Goal: Information Seeking & Learning: Learn about a topic

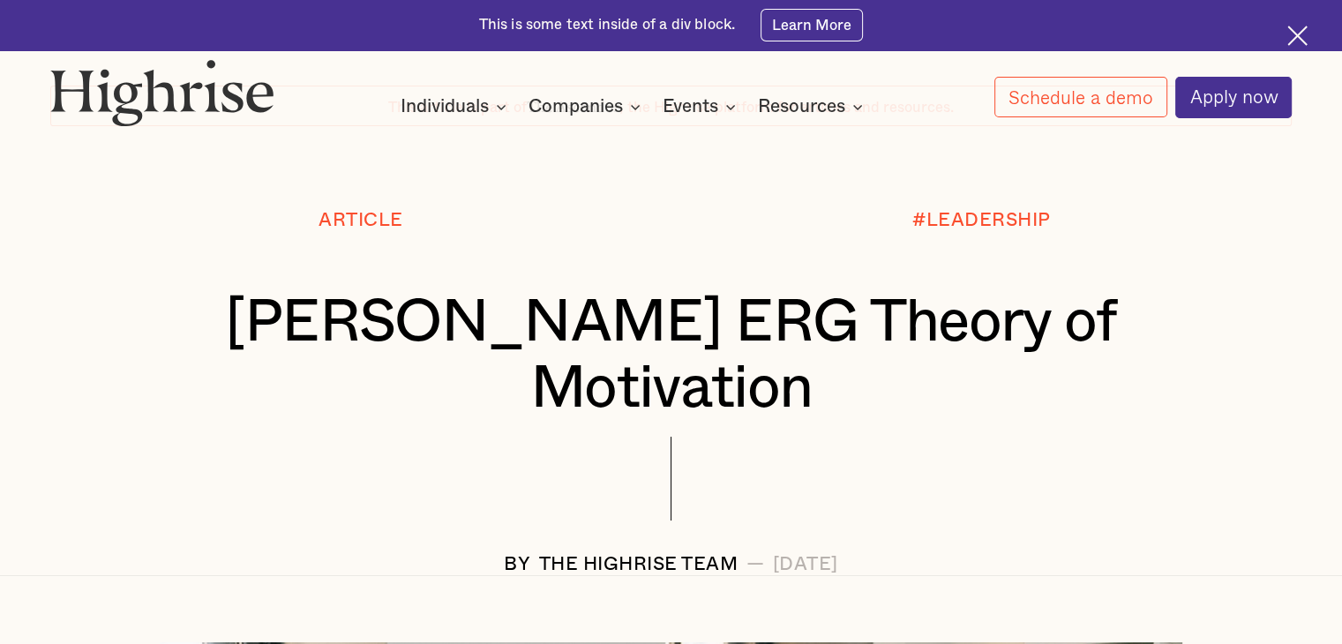
scroll to position [265, 0]
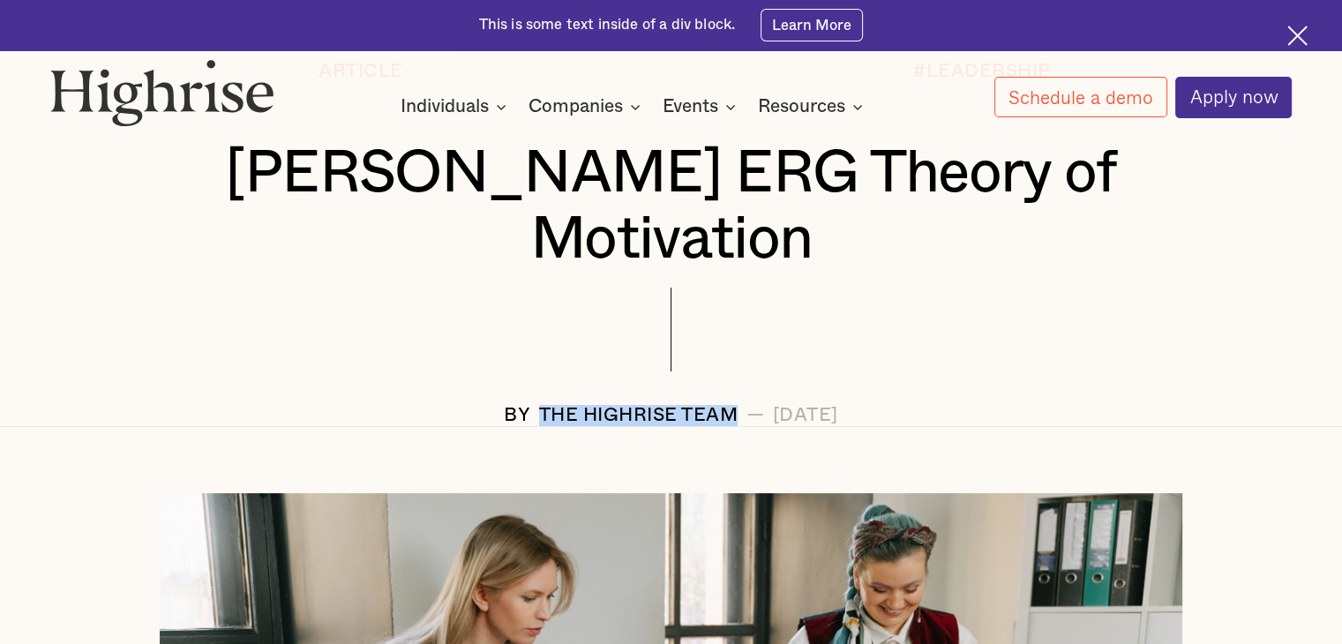
drag, startPoint x: 669, startPoint y: 344, endPoint x: 459, endPoint y: 354, distance: 210.2
click at [459, 405] on div "BY The Highrise Team — [DATE]" at bounding box center [670, 415] width 1241 height 21
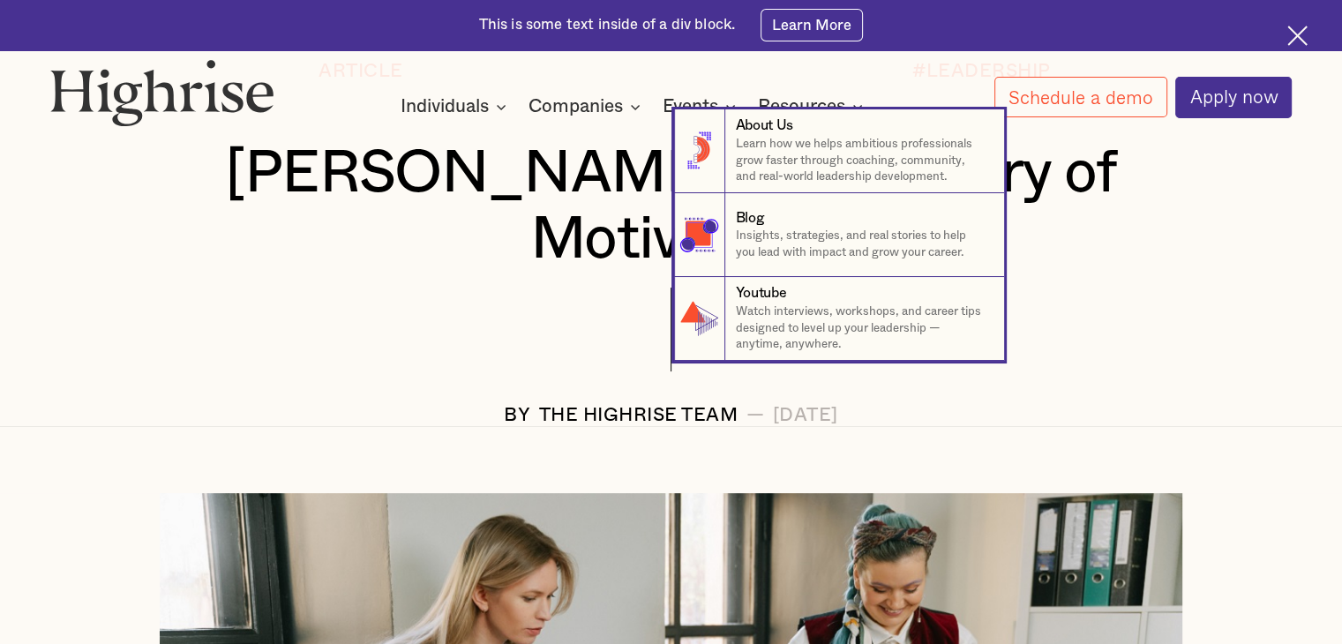
click at [200, 174] on nav "8 About Us Learn how we helps ambitious professionals grow faster through coach…" at bounding box center [671, 234] width 1342 height 251
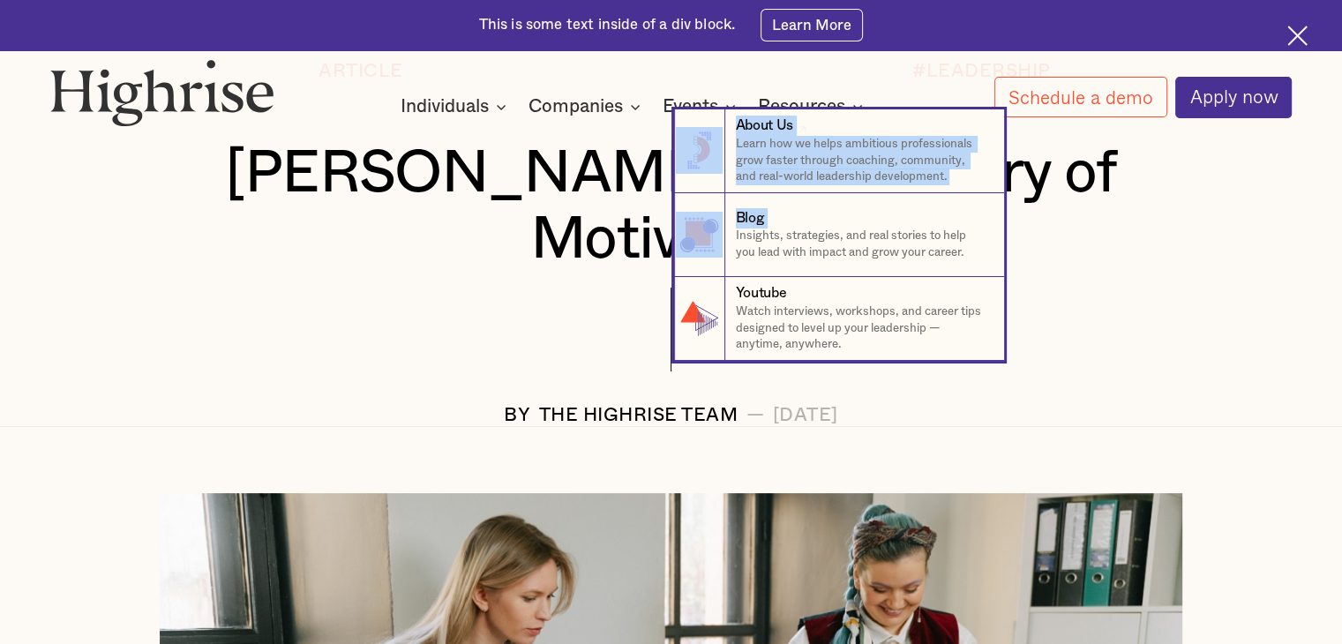
drag, startPoint x: 195, startPoint y: 176, endPoint x: 1057, endPoint y: 199, distance: 862.3
click at [1050, 202] on nav "8 About Us Learn how we helps ambitious professionals grow faster through coach…" at bounding box center [671, 234] width 1342 height 251
click at [1165, 220] on nav "8 About Us Learn how we helps ambitious professionals grow faster through coach…" at bounding box center [671, 234] width 1342 height 251
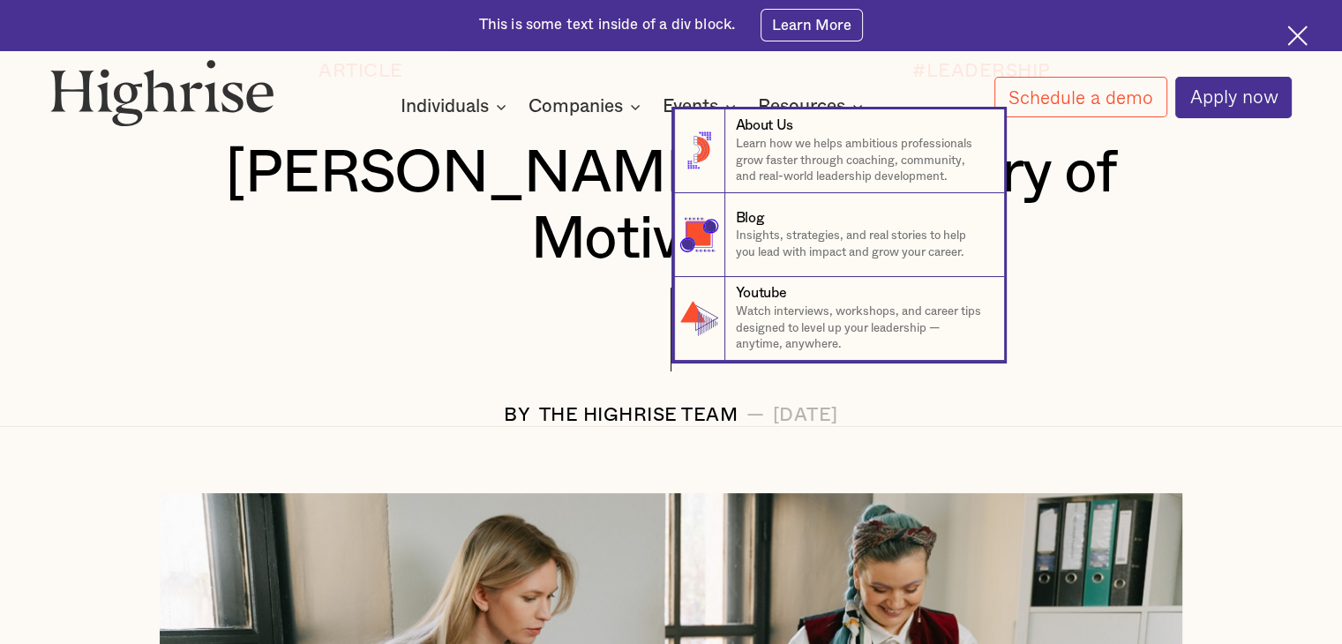
click at [1169, 191] on nav "8 About Us Learn how we helps ambitious professionals grow faster through coach…" at bounding box center [671, 234] width 1342 height 251
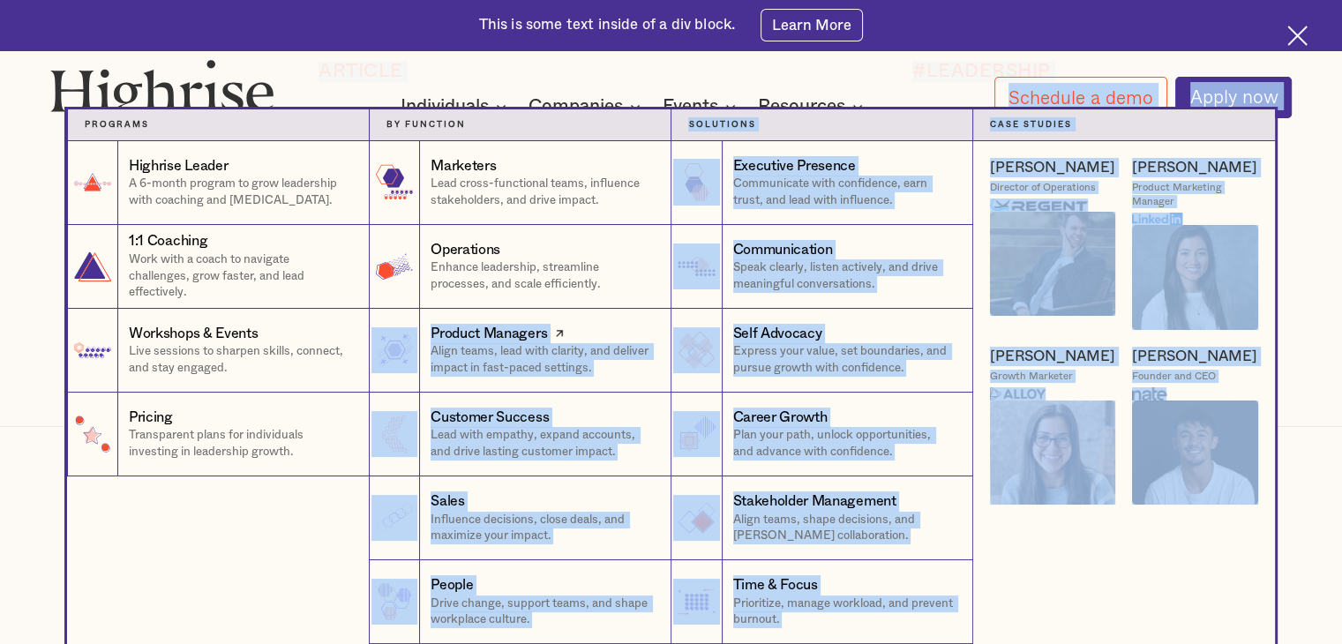
scroll to position [0, 0]
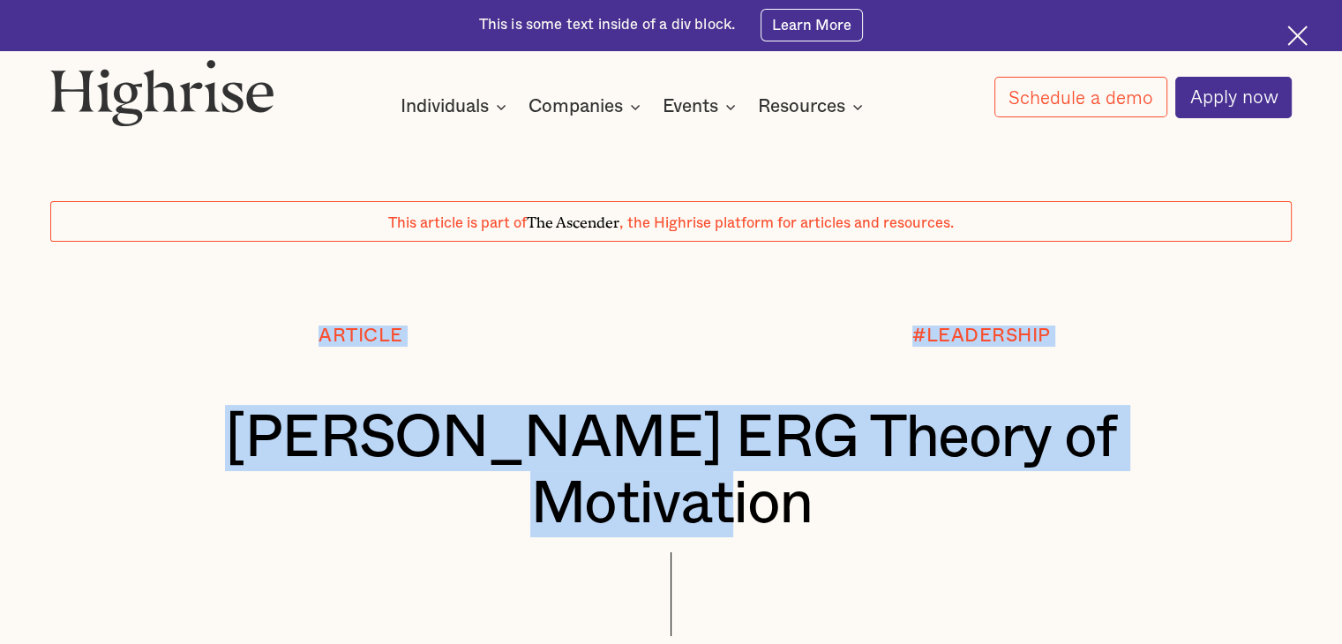
drag, startPoint x: 1172, startPoint y: 168, endPoint x: 393, endPoint y: 248, distance: 783.1
click at [393, 248] on div "This article is part of The Ascender , the Highrise platform for articles and r…" at bounding box center [671, 370] width 1342 height 641
click at [558, 305] on div at bounding box center [671, 284] width 1342 height 84
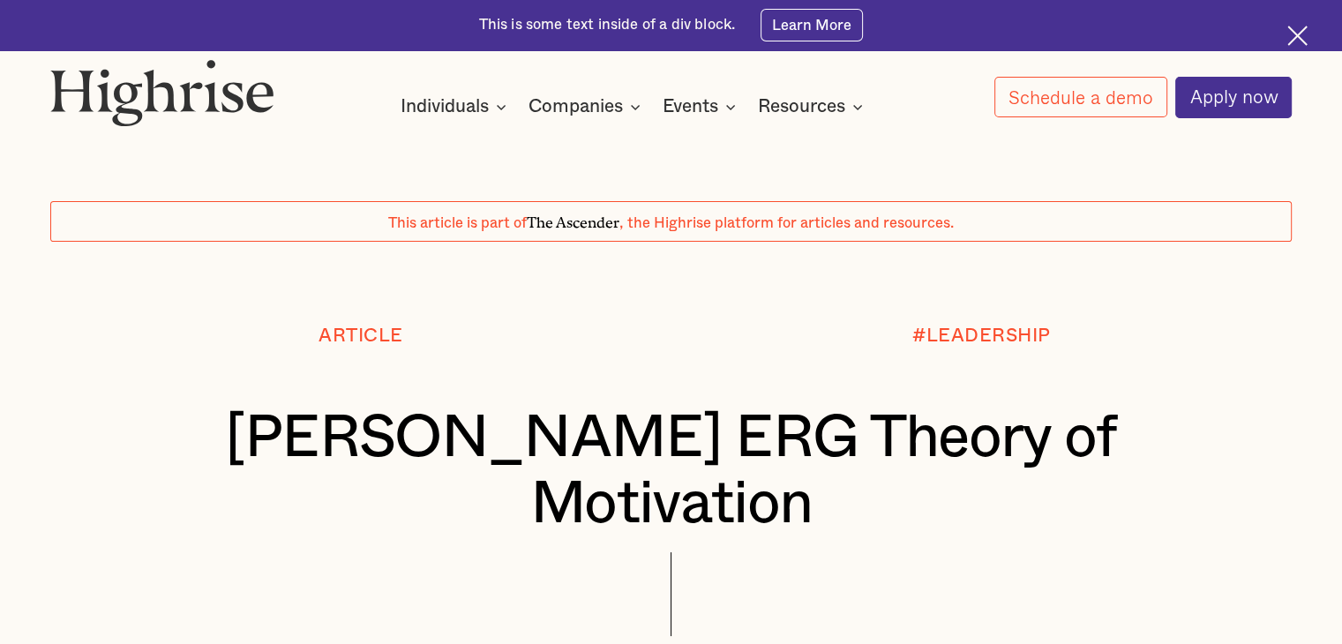
click at [1302, 33] on div at bounding box center [1300, 39] width 26 height 26
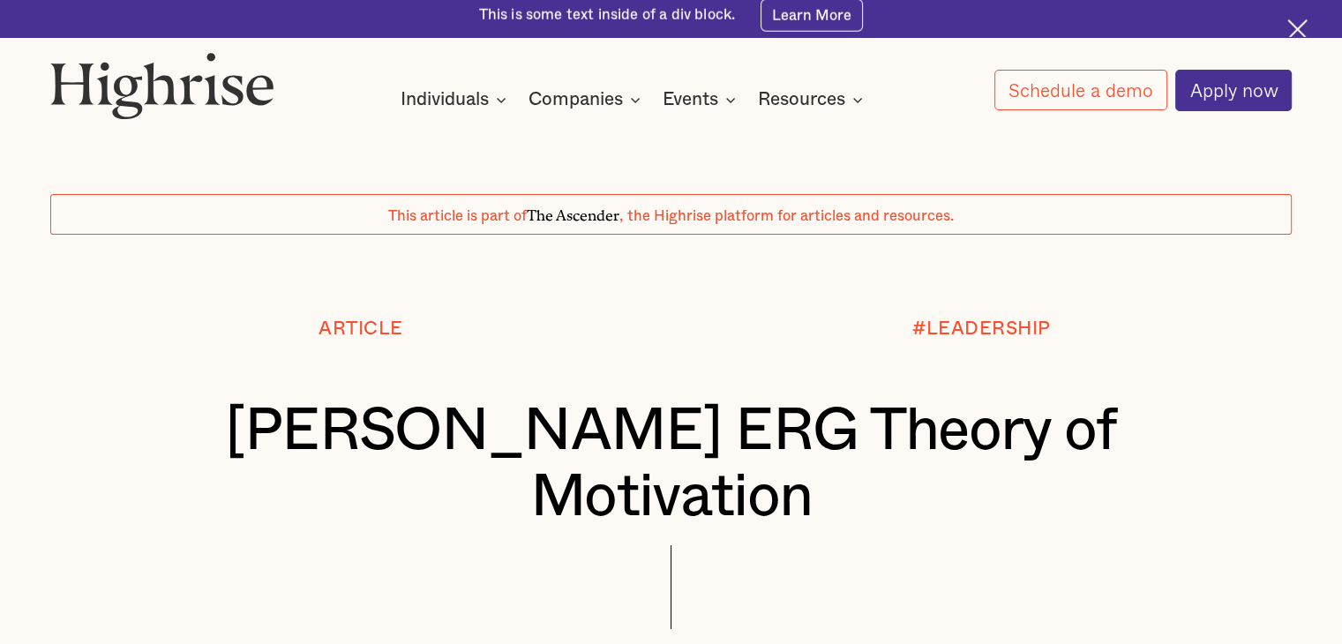
click at [1302, 33] on div "Interested in a complimentary coaching session with one of our coaches? Share y…" at bounding box center [671, 64] width 1342 height 128
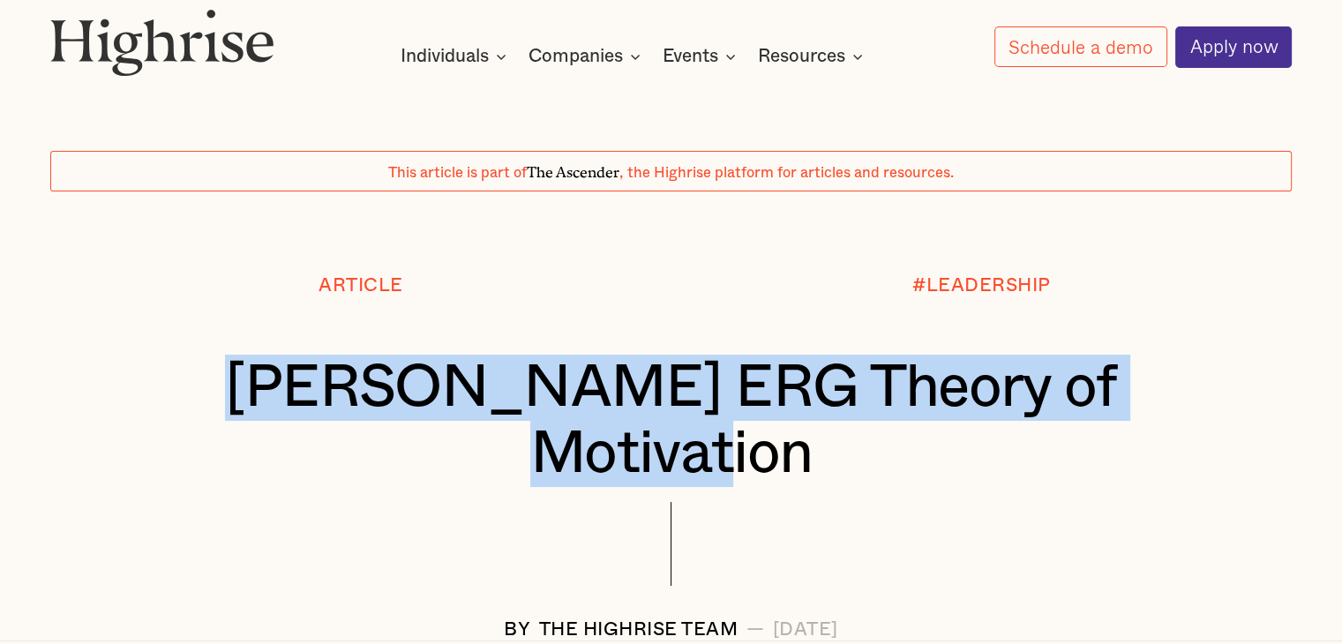
drag, startPoint x: 205, startPoint y: 398, endPoint x: 1181, endPoint y: 379, distance: 976.8
click at [1180, 379] on h1 "[PERSON_NAME] ERG Theory of Motivation" at bounding box center [671, 420] width 1138 height 131
copy h1 "[PERSON_NAME] ERG Theory of Motivation"
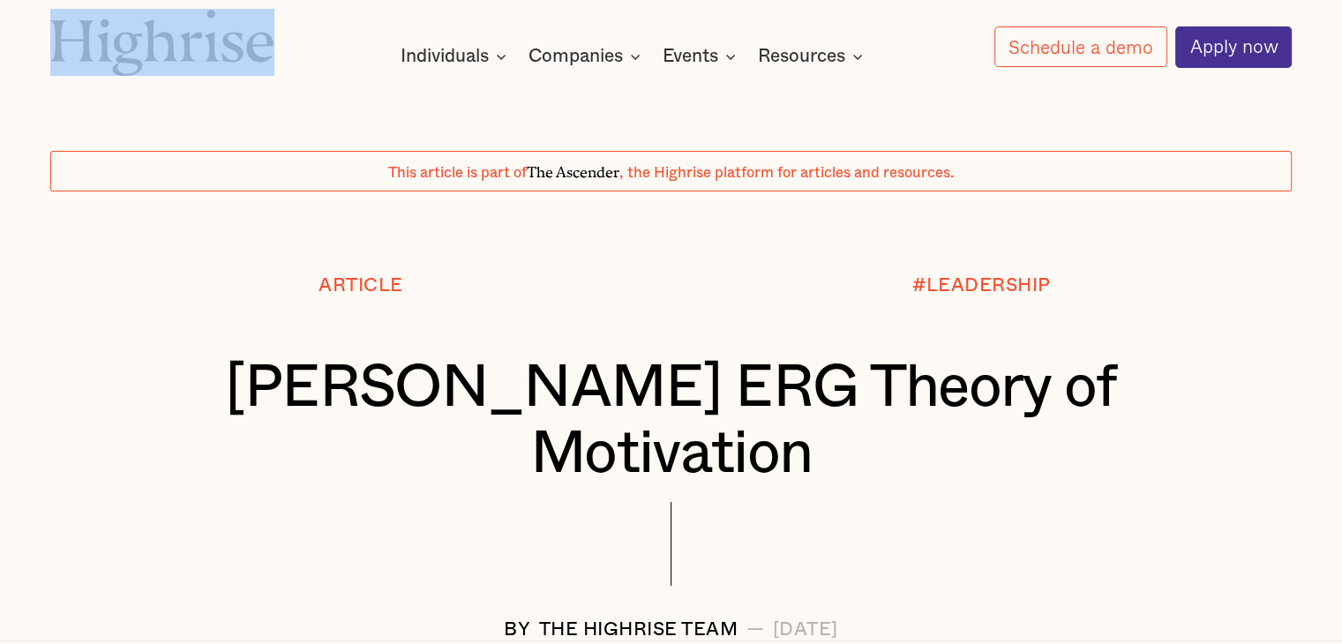
drag, startPoint x: 302, startPoint y: 47, endPoint x: 87, endPoint y: 63, distance: 215.0
click at [87, 63] on div "How It Works Individuals Programs 1 Highrise Leader A 6-month program to grow l…" at bounding box center [671, 38] width 1342 height 59
copy div "How It Works Individuals Programs 1 Highrise Leader A 6-month program to grow l…"
drag, startPoint x: 912, startPoint y: 569, endPoint x: 709, endPoint y: 566, distance: 202.9
click at [709, 619] on div "BY The Highrise Team — [DATE]" at bounding box center [670, 629] width 1241 height 21
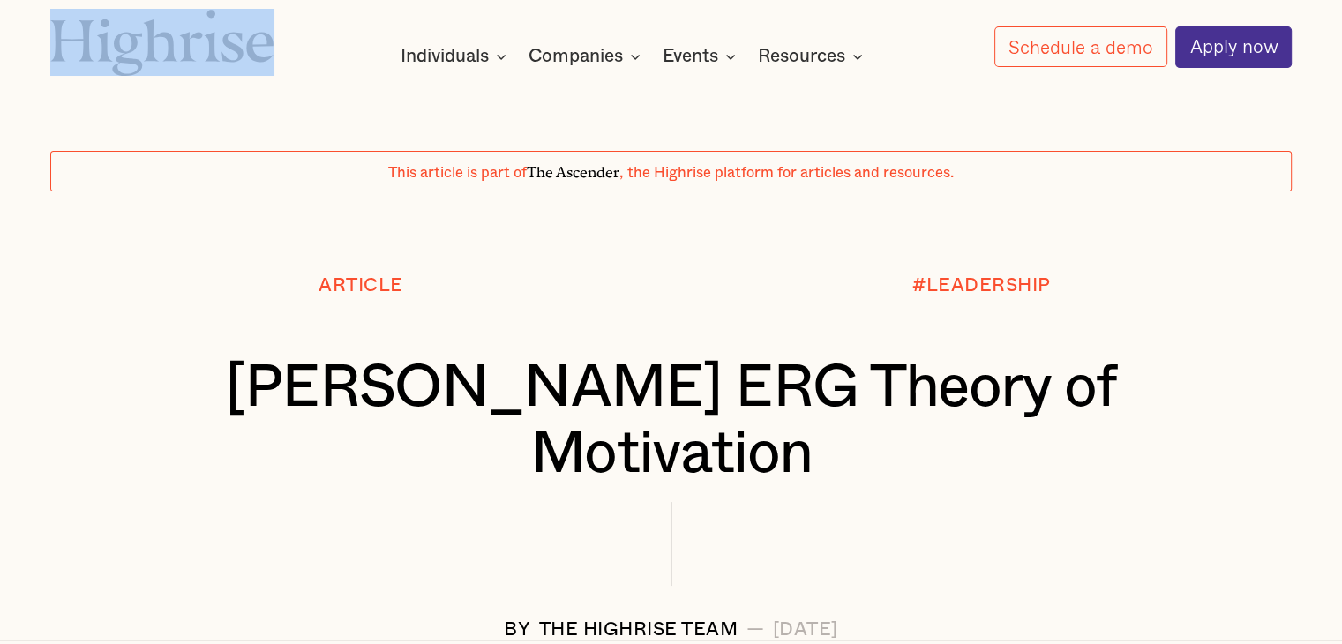
copy div "[DATE]"
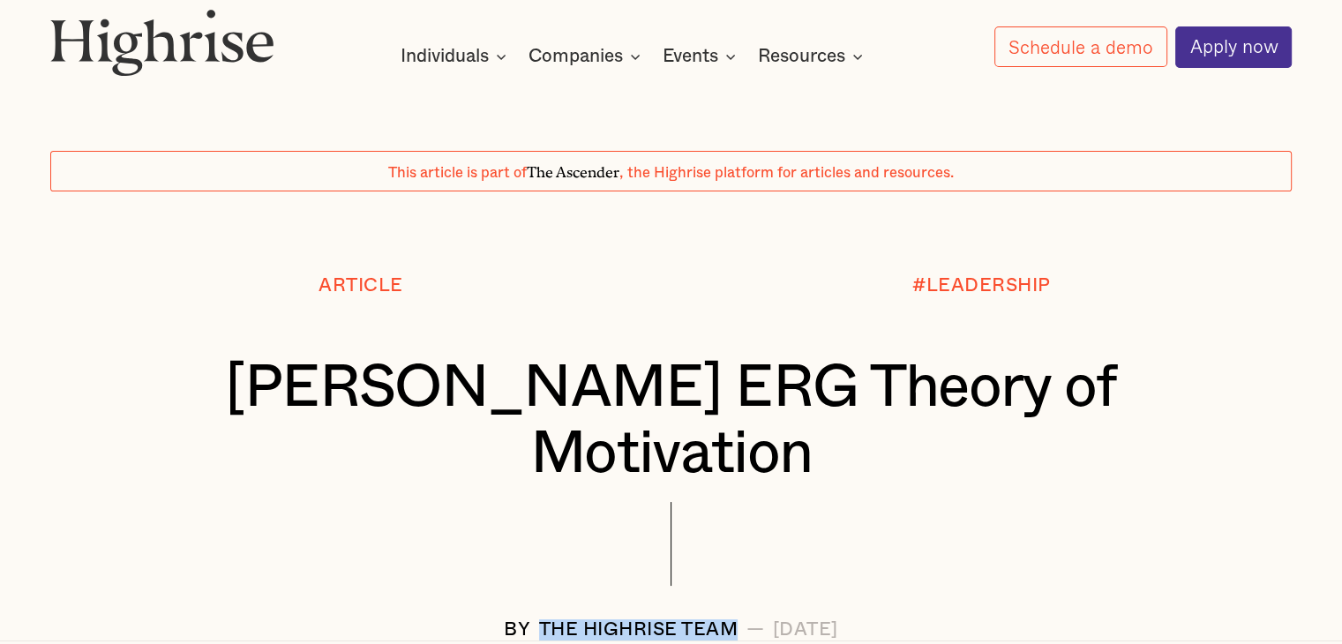
drag, startPoint x: 466, startPoint y: 564, endPoint x: 663, endPoint y: 557, distance: 197.7
click at [663, 619] on div "BY The Highrise Team — [DATE]" at bounding box center [670, 629] width 1241 height 21
copy div "The Highrise Team"
